Goal: Task Accomplishment & Management: Manage account settings

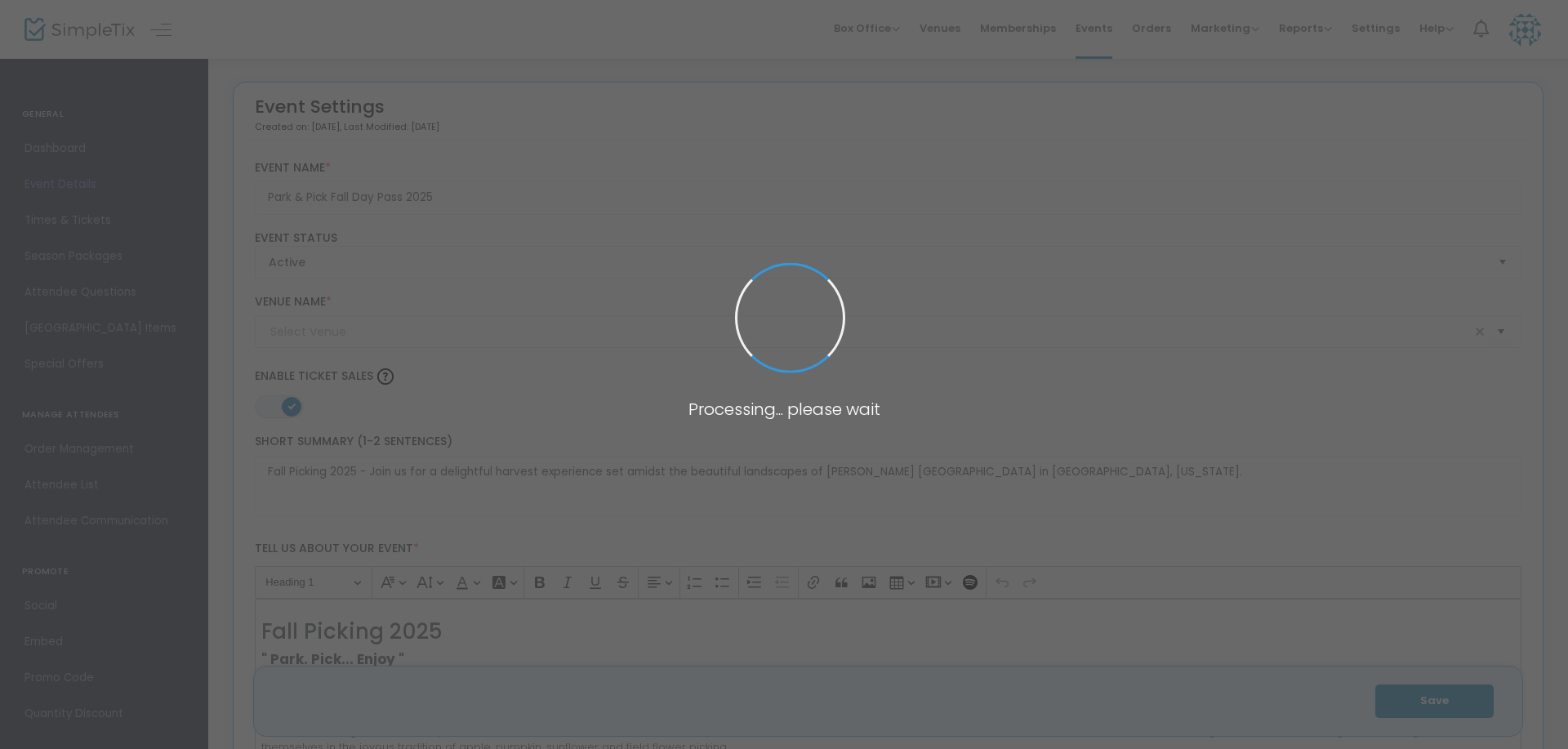
type input "Johnsons Locust Hall Farm (Locust Hall)"
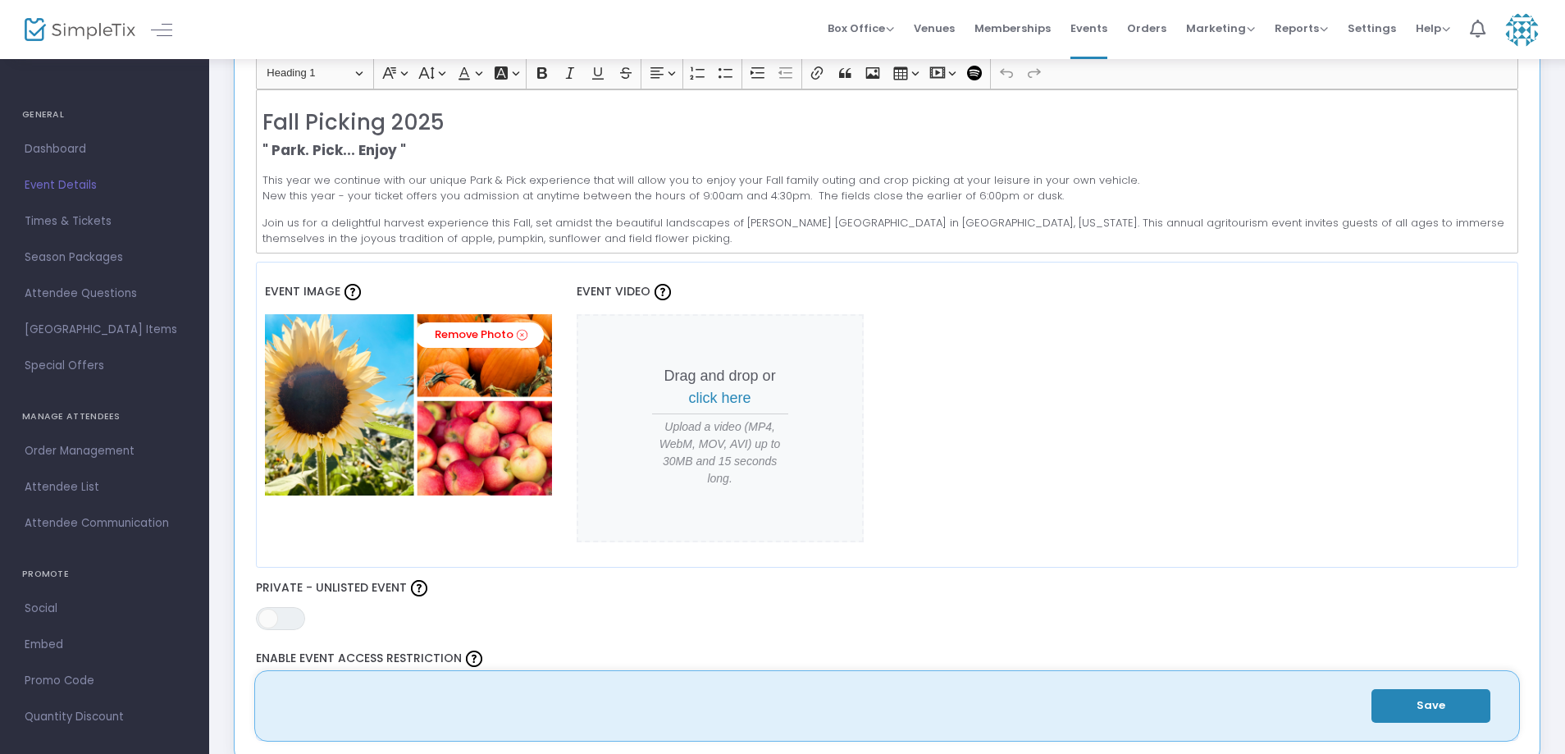
scroll to position [513, 0]
